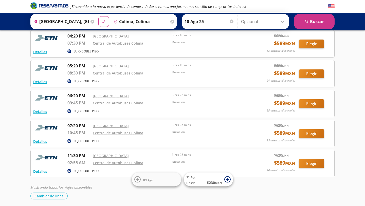
scroll to position [29, 0]
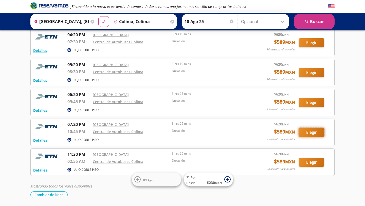
click at [313, 131] on button "Elegir" at bounding box center [311, 132] width 25 height 9
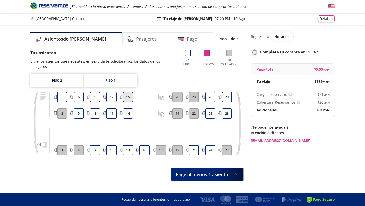
click at [129, 92] on button "15" at bounding box center [128, 97] width 10 height 10
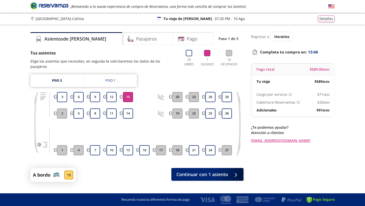
scroll to position [6, 0]
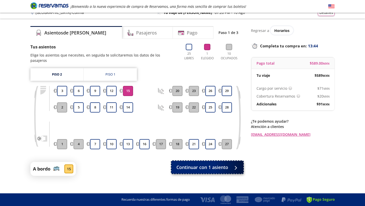
click at [219, 164] on span "Continuar con 1 asiento" at bounding box center [202, 167] width 52 height 7
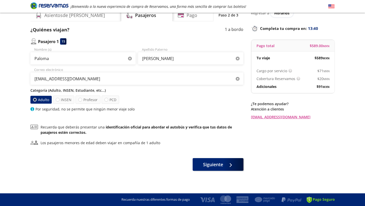
scroll to position [24, 0]
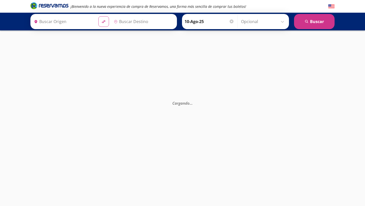
type input "[GEOGRAPHIC_DATA], [GEOGRAPHIC_DATA]"
type input "Colima, Colima"
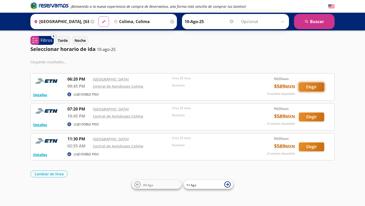
click at [310, 85] on button "Elegir" at bounding box center [311, 87] width 25 height 9
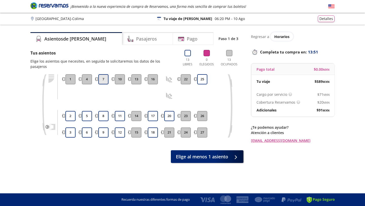
click at [101, 74] on button "7" at bounding box center [103, 79] width 10 height 10
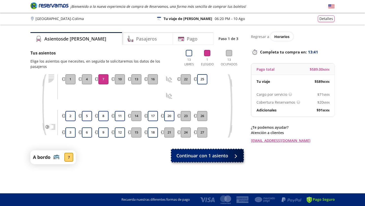
click at [212, 152] on span "Continuar con 1 asiento" at bounding box center [202, 155] width 52 height 7
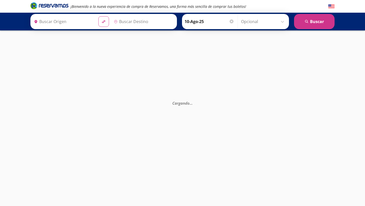
type input "[GEOGRAPHIC_DATA], [GEOGRAPHIC_DATA]"
type input "Colima, Colima"
type input "[GEOGRAPHIC_DATA], [GEOGRAPHIC_DATA]"
type input "Colima, Colima"
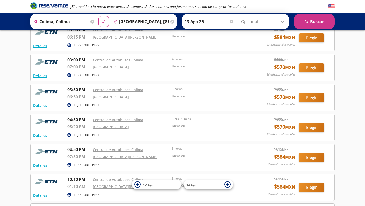
scroll to position [499, 0]
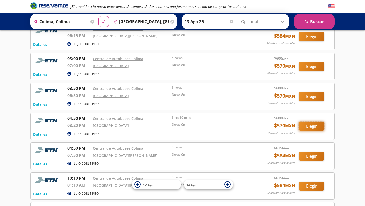
click at [311, 124] on button "Elegir" at bounding box center [311, 126] width 25 height 9
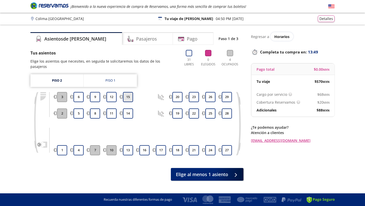
click at [125, 92] on button "15" at bounding box center [128, 97] width 10 height 10
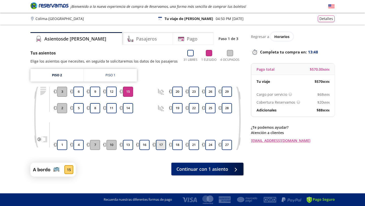
scroll to position [6, 0]
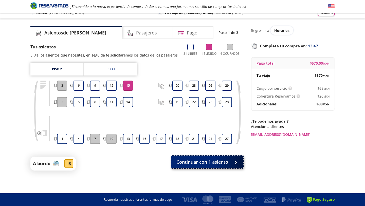
click at [204, 162] on span "Continuar con 1 asiento" at bounding box center [202, 162] width 52 height 7
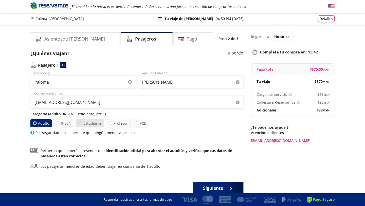
click at [81, 123] on div at bounding box center [80, 123] width 4 height 4
click at [81, 123] on input "Estudiante" at bounding box center [80, 123] width 3 height 3
radio input "true"
radio input "false"
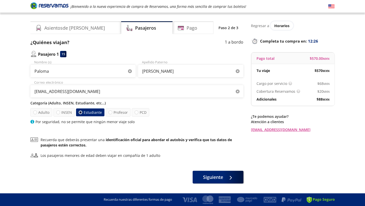
scroll to position [16, 0]
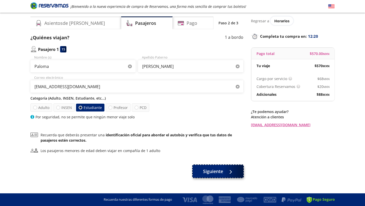
click at [209, 171] on span "Siguiente" at bounding box center [213, 171] width 20 height 7
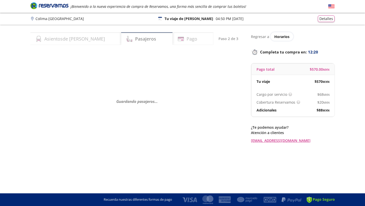
scroll to position [0, 0]
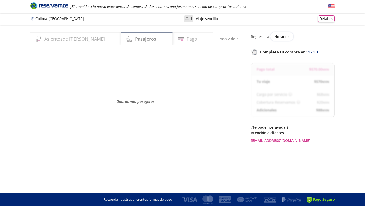
select select "MX"
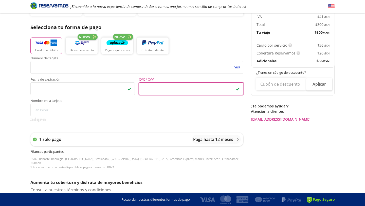
scroll to position [102, 0]
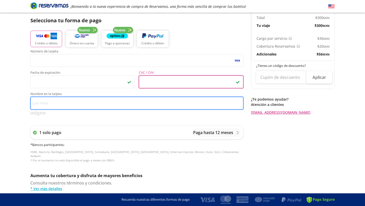
click at [57, 104] on input "Nombre en la tarjeta" at bounding box center [136, 103] width 213 height 13
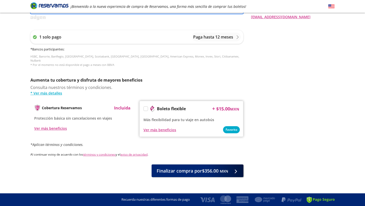
scroll to position [200, 0]
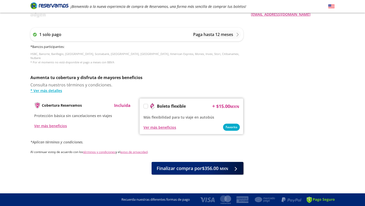
type input "Paloma Marylí Prado López"
click at [148, 104] on div at bounding box center [145, 106] width 5 height 5
click at [145, 104] on label at bounding box center [146, 106] width 4 height 4
click at [145, 105] on input "Boleto flexible" at bounding box center [145, 106] width 3 height 3
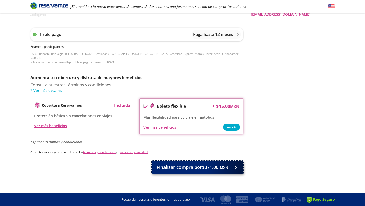
click at [214, 164] on span "Finalizar compra por $371.00 MXN" at bounding box center [192, 167] width 71 height 7
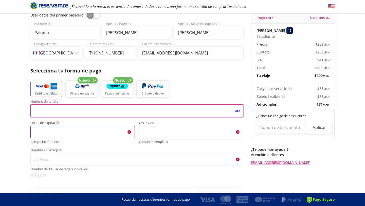
scroll to position [58, 0]
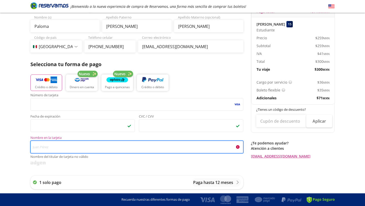
click at [115, 146] on input "Nombre en la tarjeta Nombre del titular de tarjeta no válido" at bounding box center [136, 147] width 213 height 13
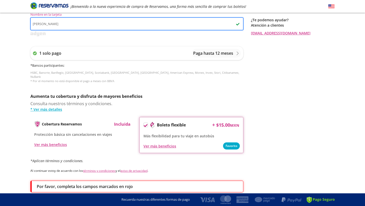
scroll to position [216, 0]
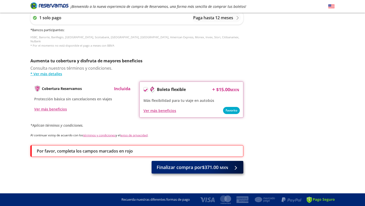
type input "Paloma Marylí Prado López"
click at [193, 165] on span "Finalizar compra por $371.00 MXN" at bounding box center [192, 167] width 71 height 7
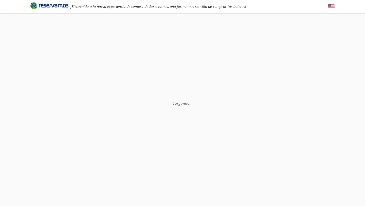
scroll to position [0, 0]
select select "MX"
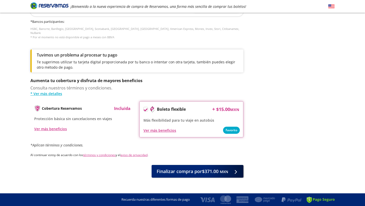
scroll to position [228, 0]
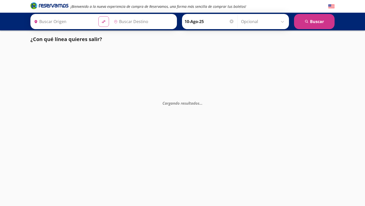
type input "[GEOGRAPHIC_DATA], [GEOGRAPHIC_DATA]"
type input "Colima, Colima"
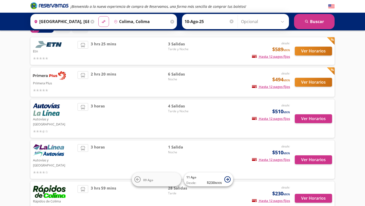
scroll to position [30, 0]
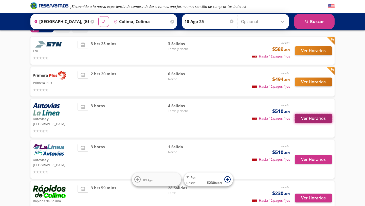
click at [312, 115] on button "Ver Horarios" at bounding box center [313, 118] width 37 height 9
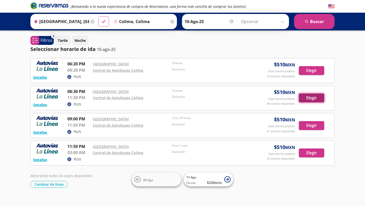
click at [314, 97] on button "Elegir" at bounding box center [311, 97] width 25 height 9
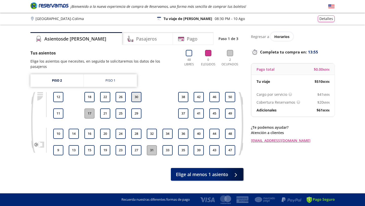
click at [136, 92] on button "30" at bounding box center [136, 97] width 10 height 10
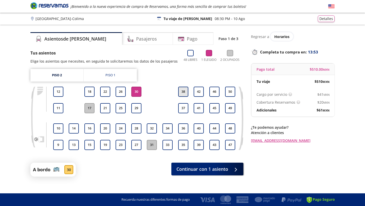
scroll to position [6, 0]
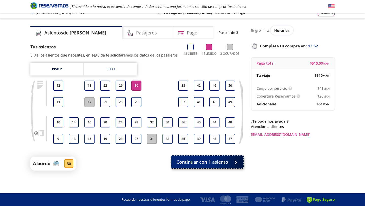
click at [200, 164] on span "Continuar con 1 asiento" at bounding box center [202, 162] width 52 height 7
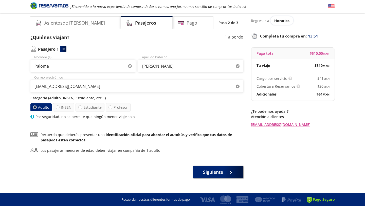
scroll to position [24, 0]
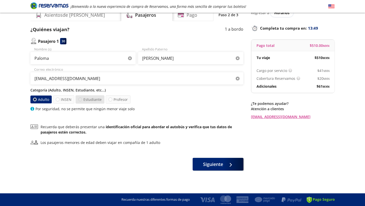
click at [81, 99] on div at bounding box center [80, 100] width 4 height 4
click at [81, 99] on input "Estudiante" at bounding box center [80, 99] width 3 height 3
radio input "true"
radio input "false"
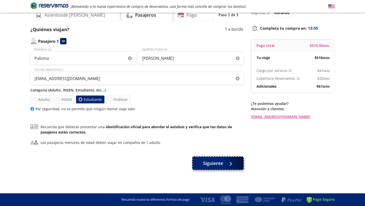
click at [206, 163] on span "Siguiente" at bounding box center [213, 163] width 20 height 7
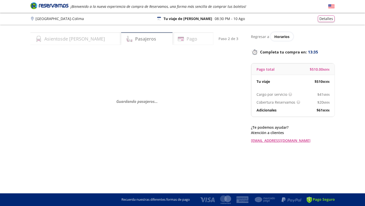
scroll to position [0, 0]
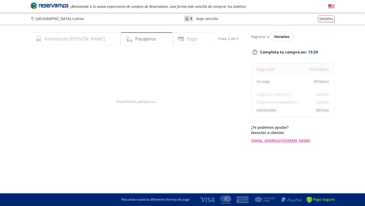
select select "MX"
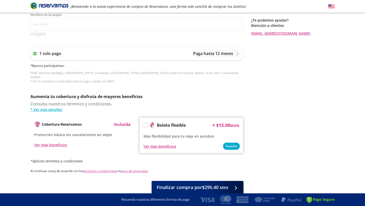
scroll to position [187, 0]
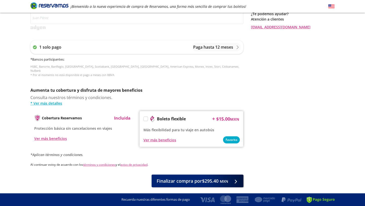
click at [146, 117] on label at bounding box center [146, 119] width 4 height 4
click at [146, 118] on input "Boleto flexible" at bounding box center [145, 119] width 3 height 3
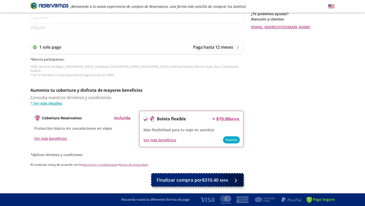
click at [201, 177] on span "Finalizar compra por $310.40 MXN" at bounding box center [192, 180] width 71 height 7
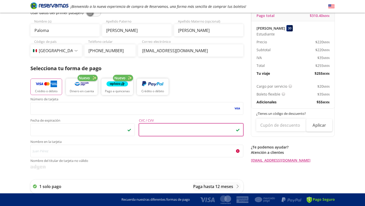
scroll to position [75, 0]
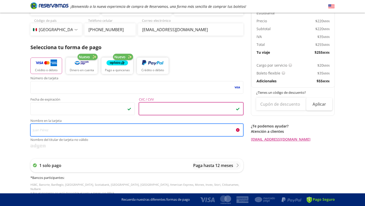
click at [73, 128] on input "Nombre en la tarjeta Nombre del titular de tarjeta no válido" at bounding box center [136, 130] width 213 height 13
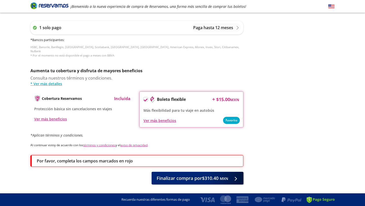
scroll to position [216, 0]
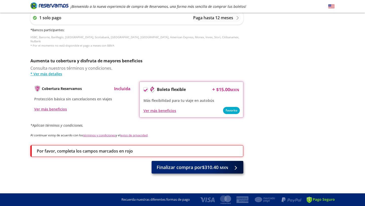
type input "PALOMA MARYLI PRADO LOPEZ"
click at [187, 164] on span "Finalizar compra por $310.40 MXN" at bounding box center [192, 167] width 71 height 7
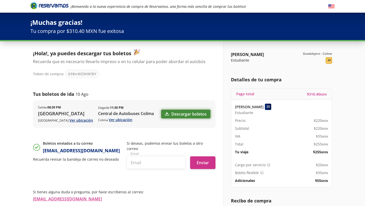
click at [192, 112] on link "Descargar boletos" at bounding box center [185, 114] width 49 height 9
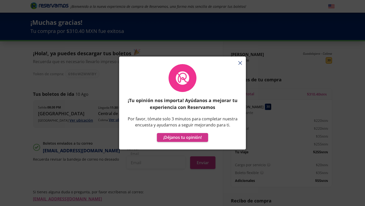
click at [240, 62] on div "¡Tu opinión nos importa! Ayúdanos a mejorar tu experiencia con Reservamos Por f…" at bounding box center [182, 106] width 127 height 88
click at [239, 63] on div "¡Tu opinión nos importa! Ayúdanos a mejorar tu experiencia con Reservamos Por f…" at bounding box center [182, 106] width 127 height 88
click at [240, 63] on div "¡Tu opinión nos importa! Ayúdanos a mejorar tu experiencia con Reservamos Por f…" at bounding box center [182, 106] width 127 height 88
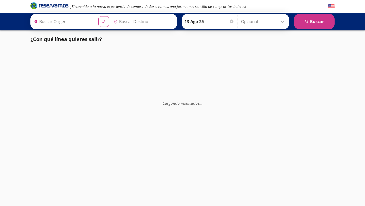
type input "Colima, Colima"
type input "[GEOGRAPHIC_DATA], [GEOGRAPHIC_DATA]"
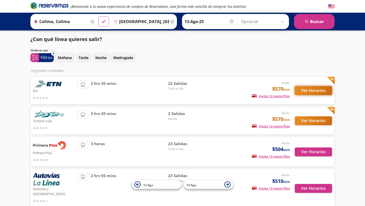
click at [308, 91] on button "Ver Horarios" at bounding box center [313, 90] width 37 height 9
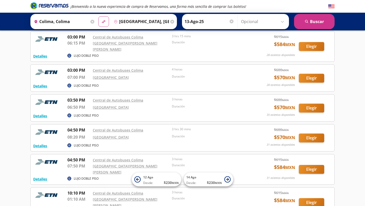
scroll to position [469, 0]
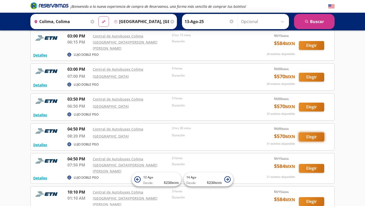
click at [318, 132] on button "Elegir" at bounding box center [311, 136] width 25 height 9
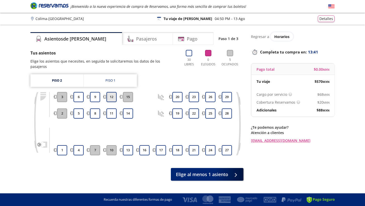
click at [113, 92] on button "12" at bounding box center [111, 97] width 10 height 10
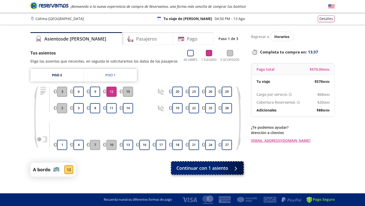
click at [199, 169] on span "Continuar con 1 asiento" at bounding box center [202, 168] width 52 height 7
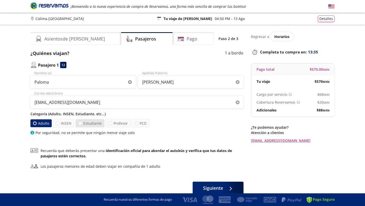
click at [90, 123] on label "Estudiante" at bounding box center [89, 123] width 29 height 8
click at [82, 123] on input "Estudiante" at bounding box center [80, 123] width 3 height 3
radio input "true"
radio input "false"
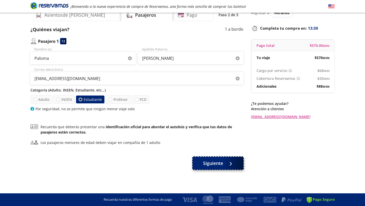
click at [210, 165] on span "Siguiente" at bounding box center [213, 163] width 20 height 7
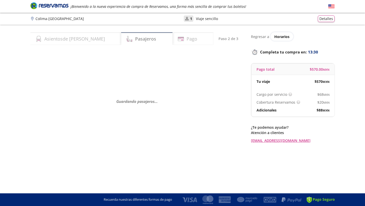
scroll to position [0, 0]
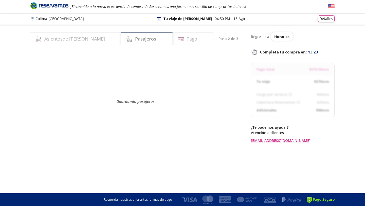
select select "MX"
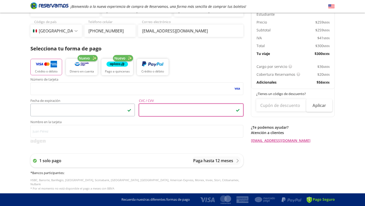
scroll to position [76, 0]
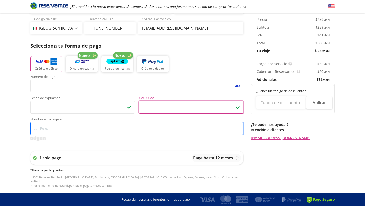
click at [42, 128] on input "Nombre en la tarjeta" at bounding box center [136, 128] width 213 height 13
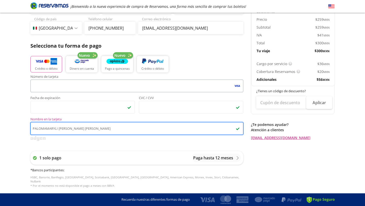
type input "PALOMAMARYLI PRADO LOPEZ"
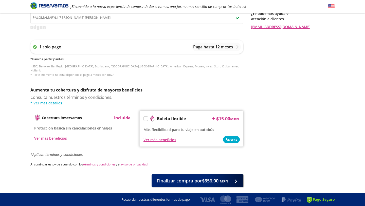
scroll to position [200, 0]
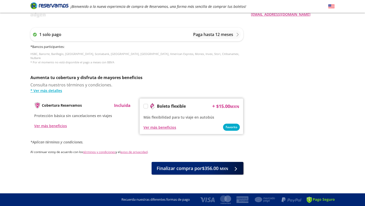
click at [144, 104] on label at bounding box center [146, 106] width 4 height 4
click at [144, 105] on input "Boleto flexible" at bounding box center [145, 106] width 3 height 3
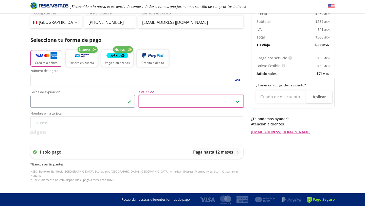
scroll to position [89, 0]
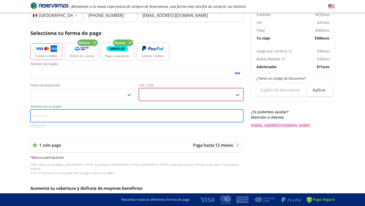
click at [84, 117] on input "Nombre en la tarjeta" at bounding box center [136, 115] width 213 height 13
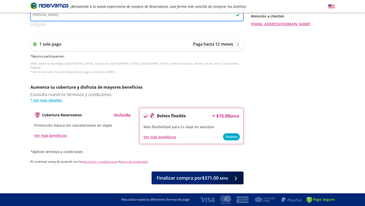
scroll to position [200, 0]
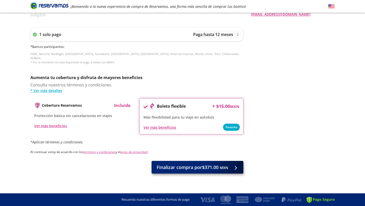
type input "PALOMA MARYLI PRADO LOPEZ"
click at [196, 164] on span "Finalizar compra por $371.00 MXN" at bounding box center [192, 167] width 71 height 7
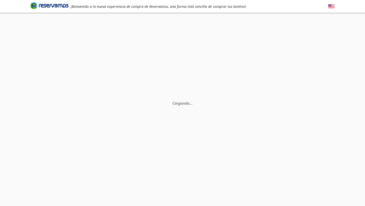
scroll to position [0, 0]
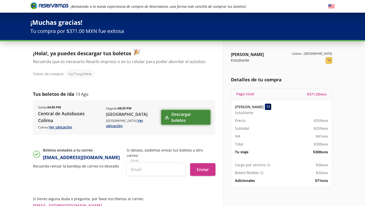
click at [190, 113] on link "Descargar boletos" at bounding box center [185, 117] width 49 height 15
